Goal: Task Accomplishment & Management: Use online tool/utility

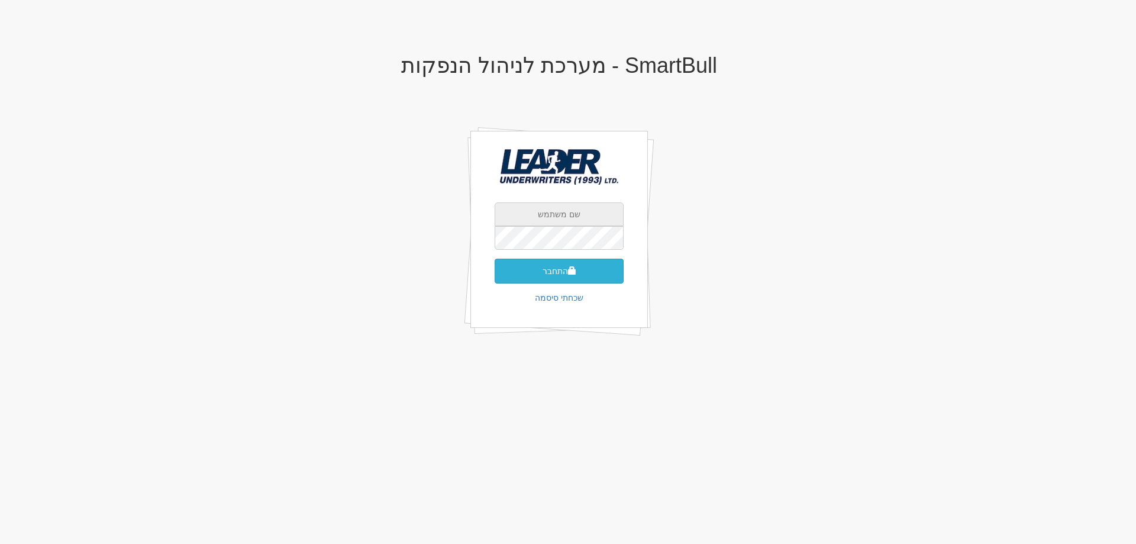
type input "yaelb@leadercm.co.il"
click at [566, 273] on button "התחבר" at bounding box center [559, 271] width 129 height 25
type input "963285"
click at [495, 276] on button "התחבר" at bounding box center [559, 288] width 129 height 25
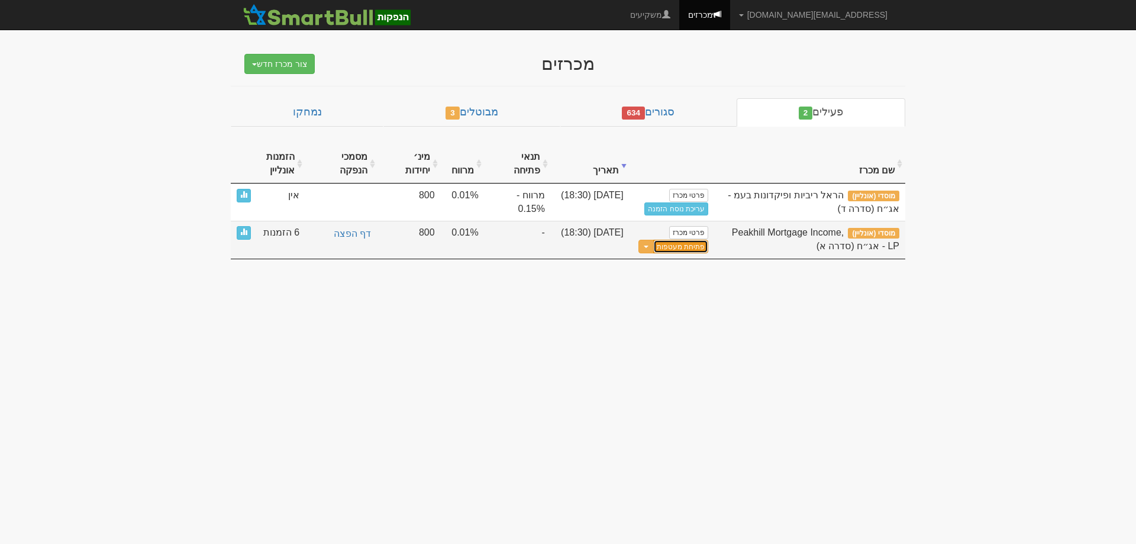
click at [677, 248] on button "פתיחת מעטפות" at bounding box center [680, 247] width 55 height 14
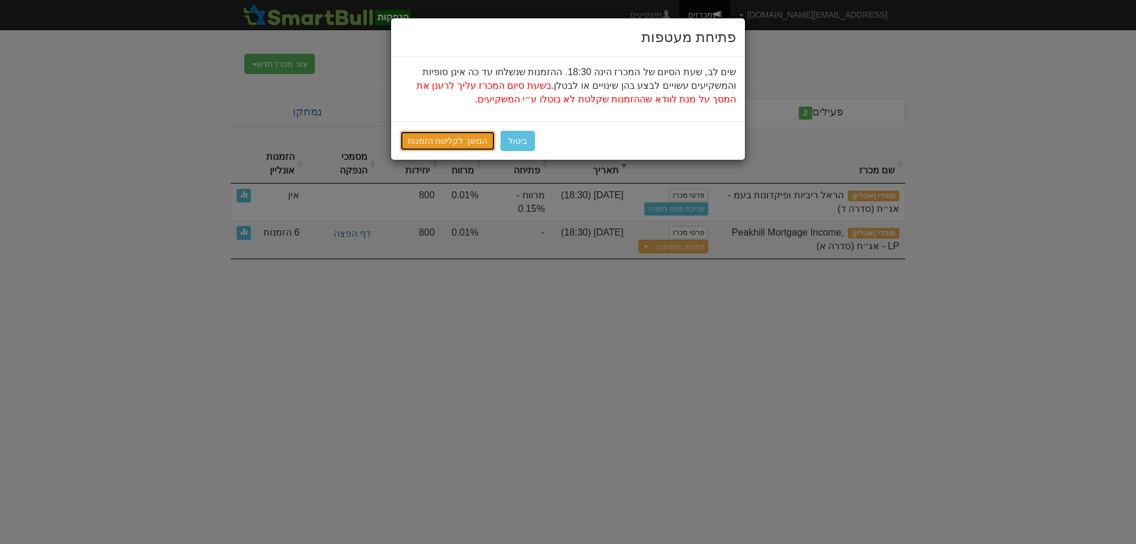
click at [446, 145] on link "המשך לקליטת הזמנות" at bounding box center [447, 141] width 95 height 20
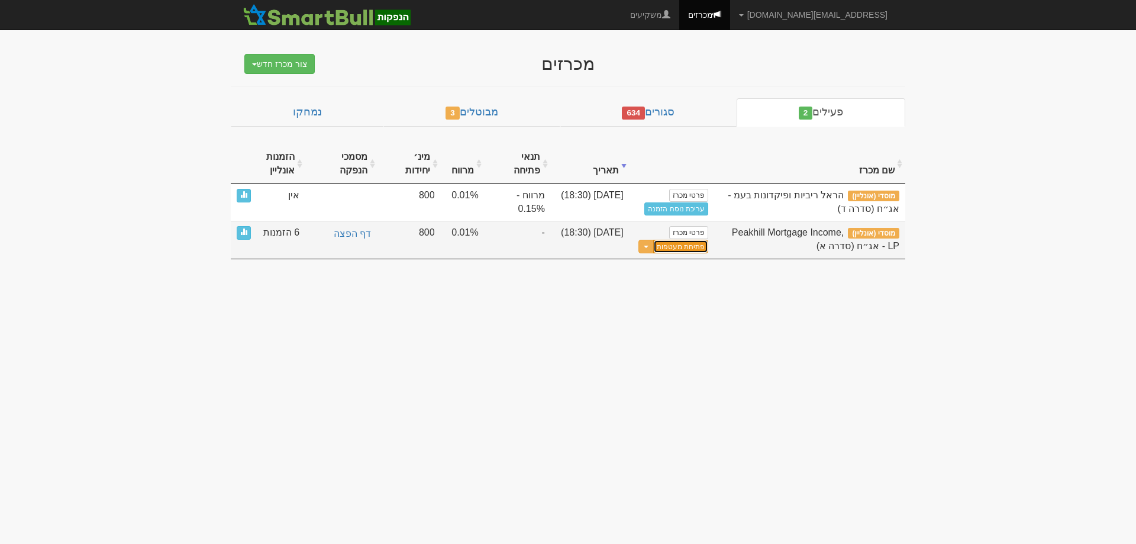
click at [668, 248] on button "פתיחת מעטפות" at bounding box center [680, 247] width 55 height 14
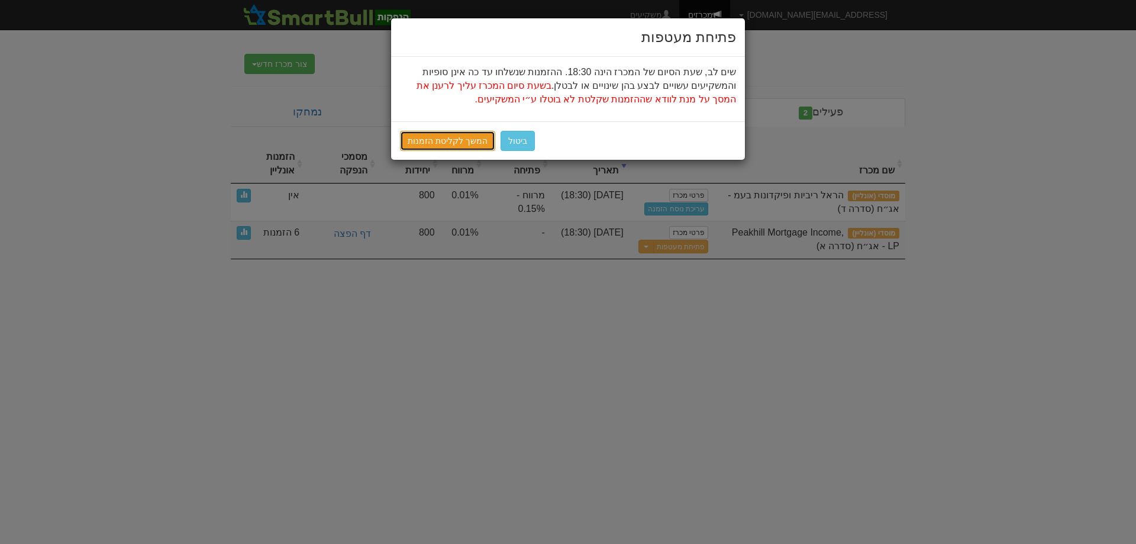
click at [452, 142] on link "המשך לקליטת הזמנות" at bounding box center [447, 141] width 95 height 20
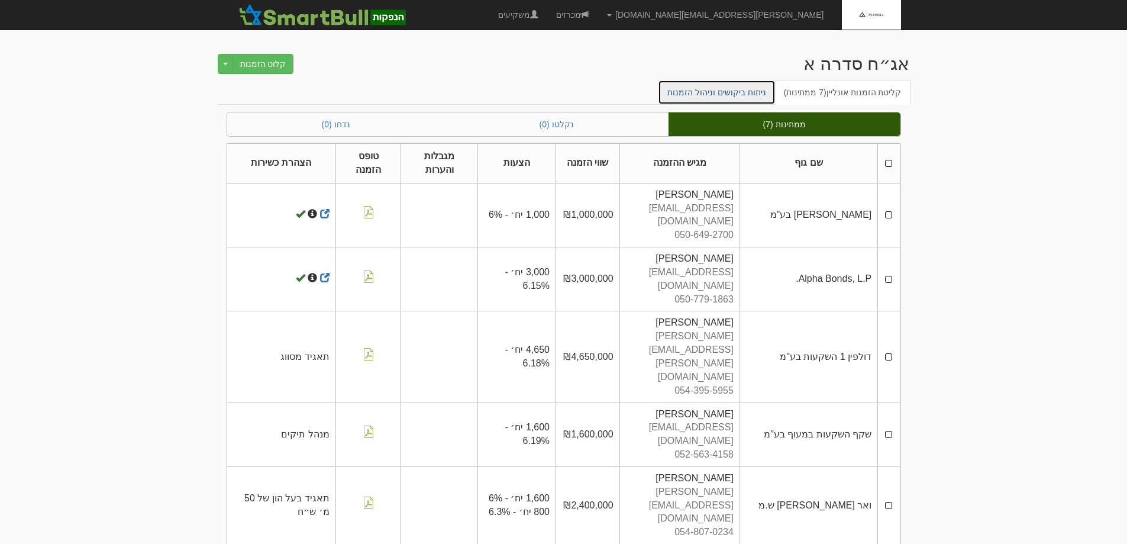
click at [747, 95] on link "ניתוח ביקושים וניהול הזמנות" at bounding box center [717, 92] width 118 height 25
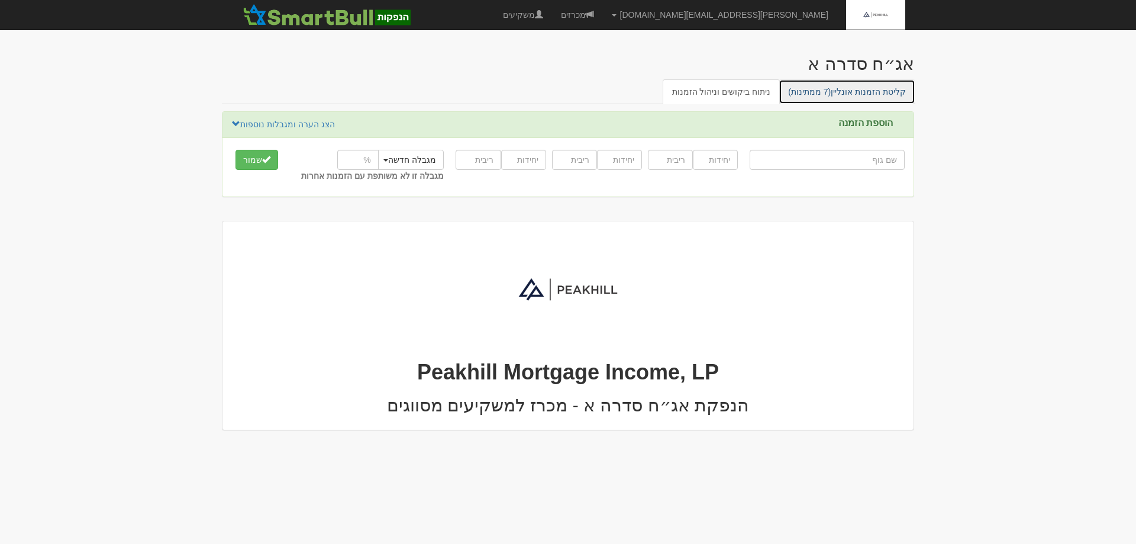
click at [855, 92] on link "קליטת הזמנות אונליין (7 ממתינות)" at bounding box center [847, 91] width 137 height 25
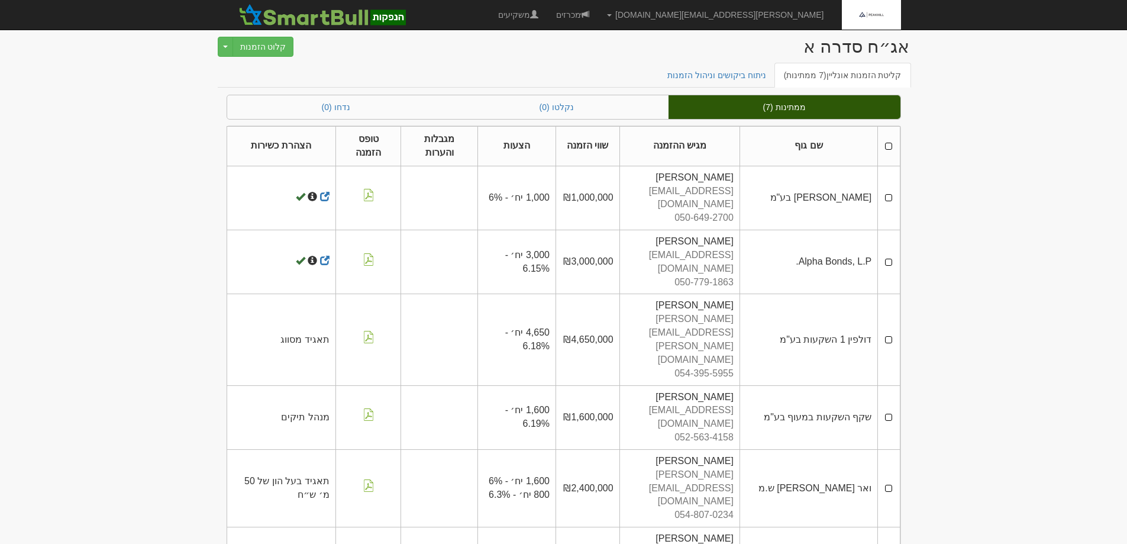
scroll to position [20, 0]
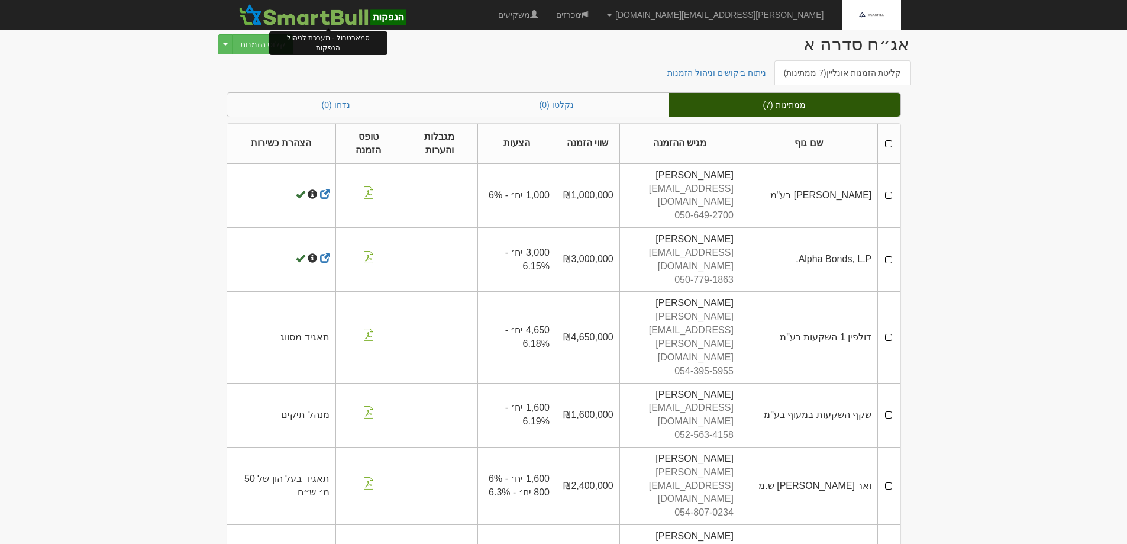
click at [295, 18] on img at bounding box center [323, 15] width 174 height 24
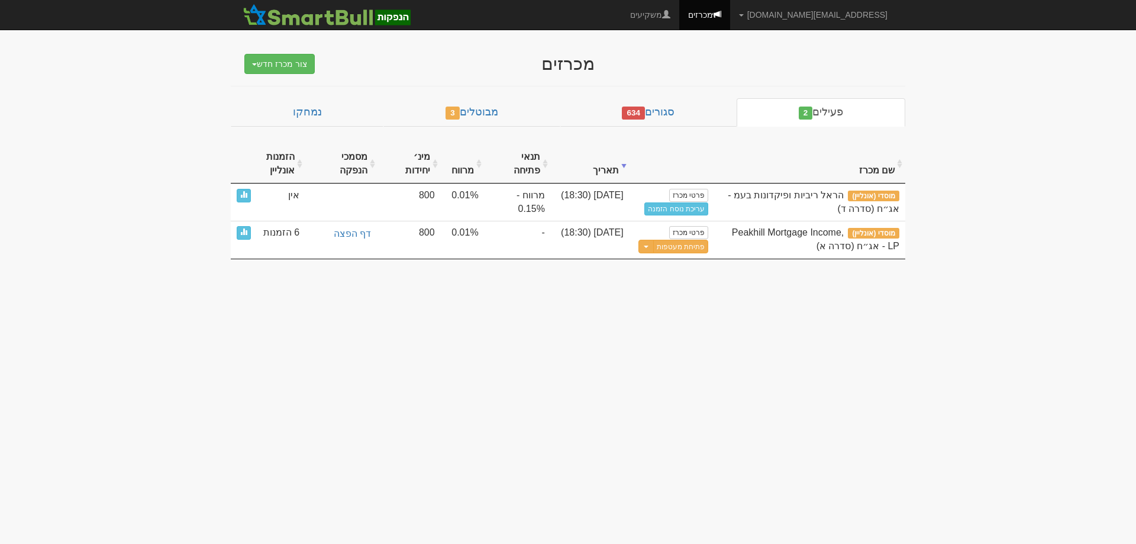
click at [559, 276] on body "yaelb@leadercm.co.il הגדרות חשבונות הנפקה תבניות הודעות קיבול X" at bounding box center [568, 272] width 1136 height 544
click at [794, 115] on link "פעילים 2" at bounding box center [821, 112] width 169 height 28
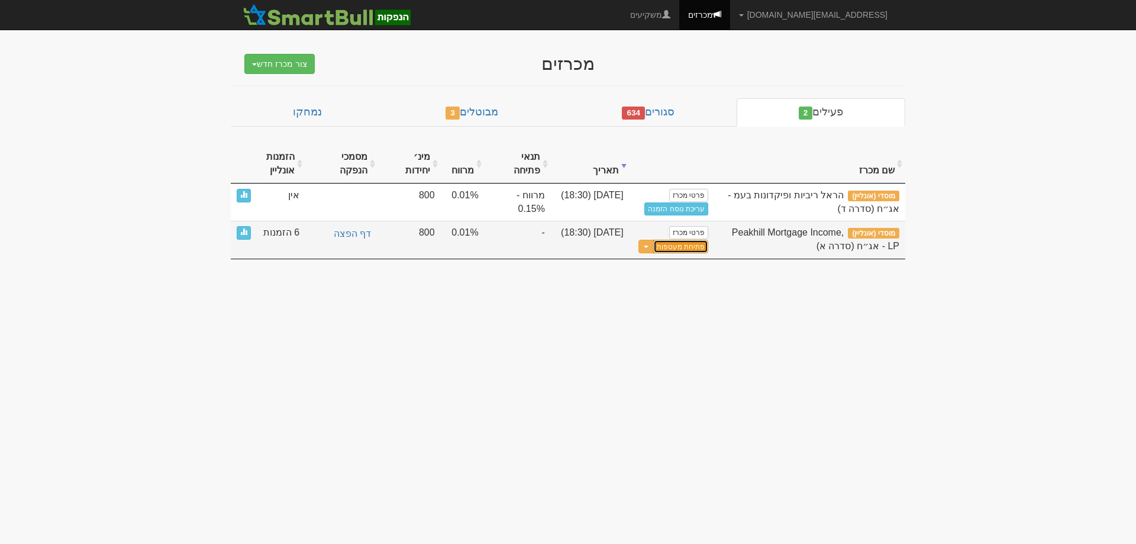
click at [666, 248] on button "פתיחת מעטפות" at bounding box center [680, 247] width 55 height 14
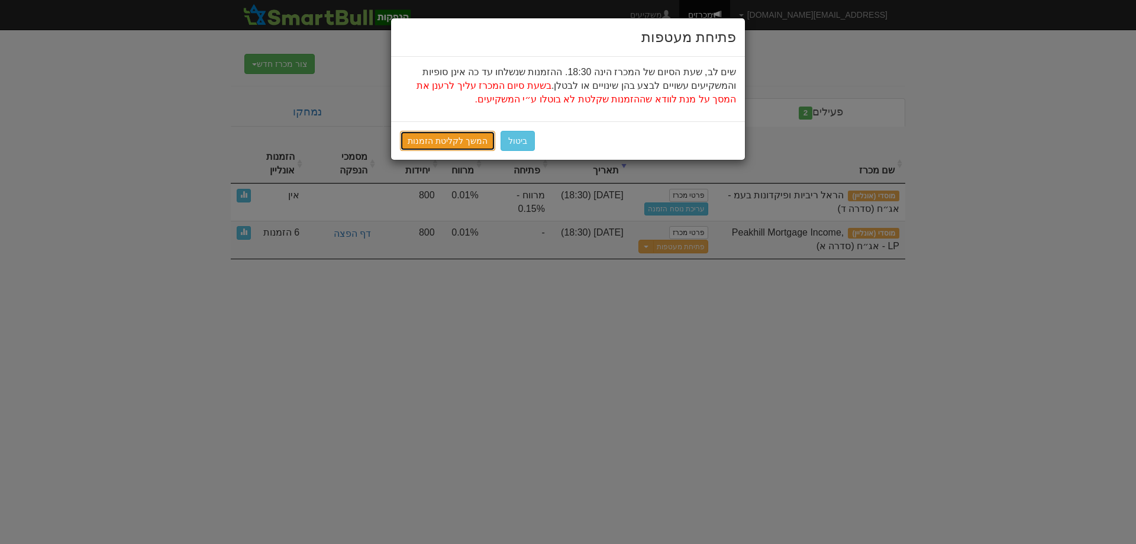
click at [454, 138] on link "המשך לקליטת הזמנות" at bounding box center [447, 141] width 95 height 20
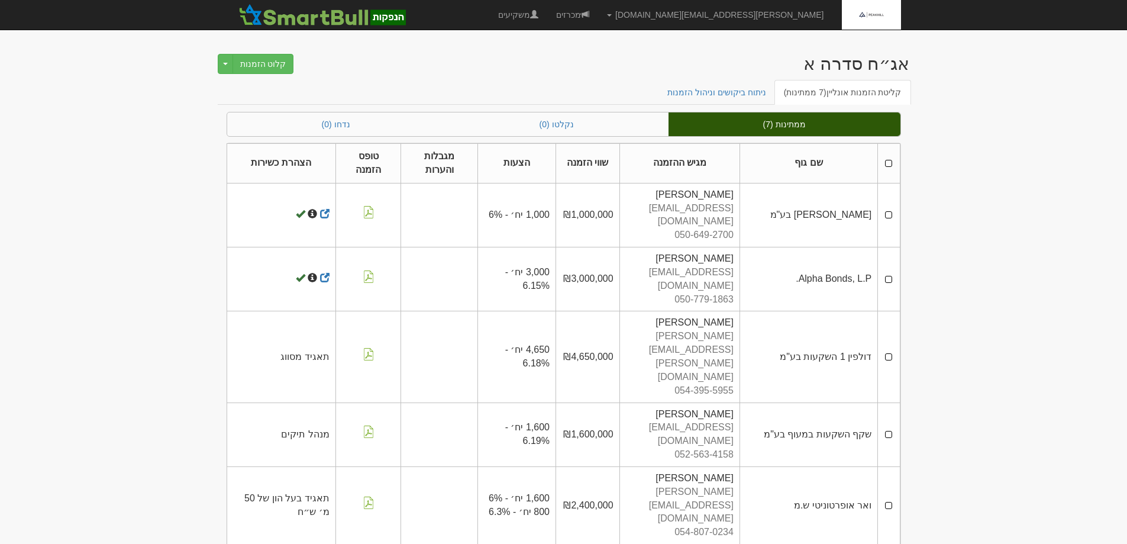
click at [155, 310] on body "[PERSON_NAME][EMAIL_ADDRESS][DOMAIN_NAME] הגדרות חשבונות הנפקה תבניות הודעות קי…" at bounding box center [563, 356] width 1127 height 713
